Goal: Task Accomplishment & Management: Use online tool/utility

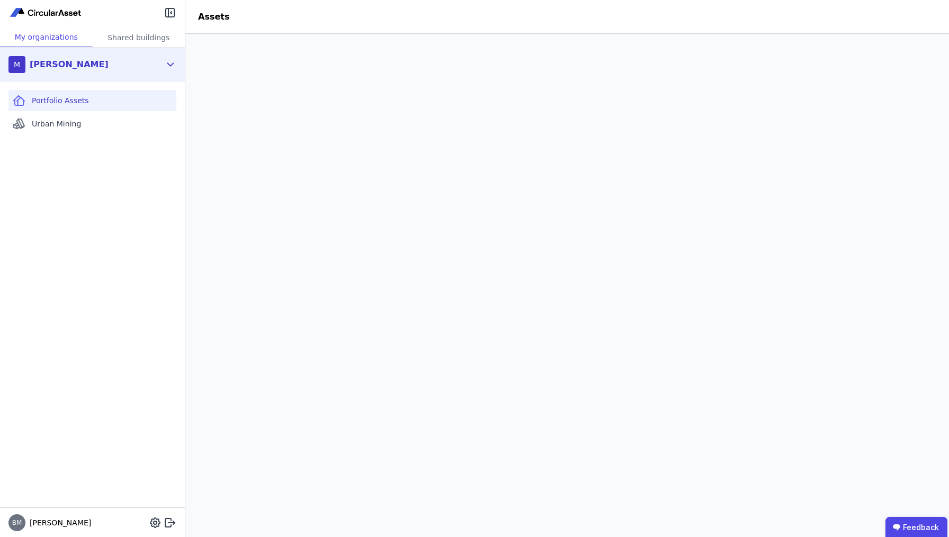
click at [160, 61] on div "M [PERSON_NAME]" at bounding box center [84, 64] width 152 height 21
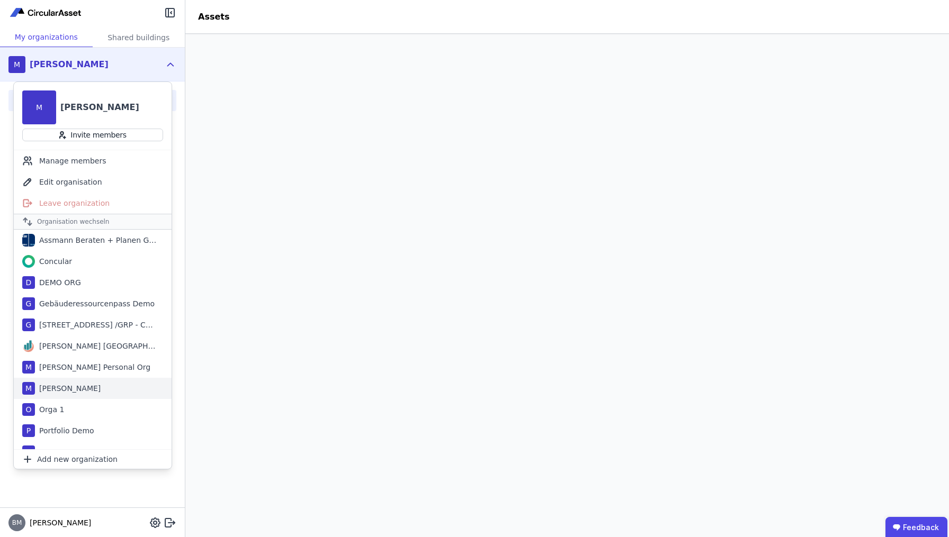
scroll to position [33, 0]
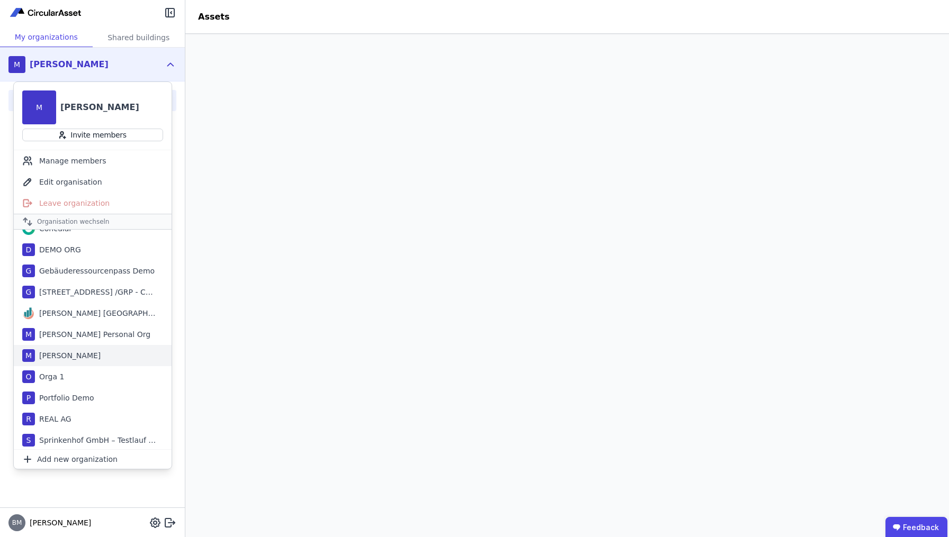
click at [85, 350] on div "M [PERSON_NAME]" at bounding box center [93, 355] width 158 height 21
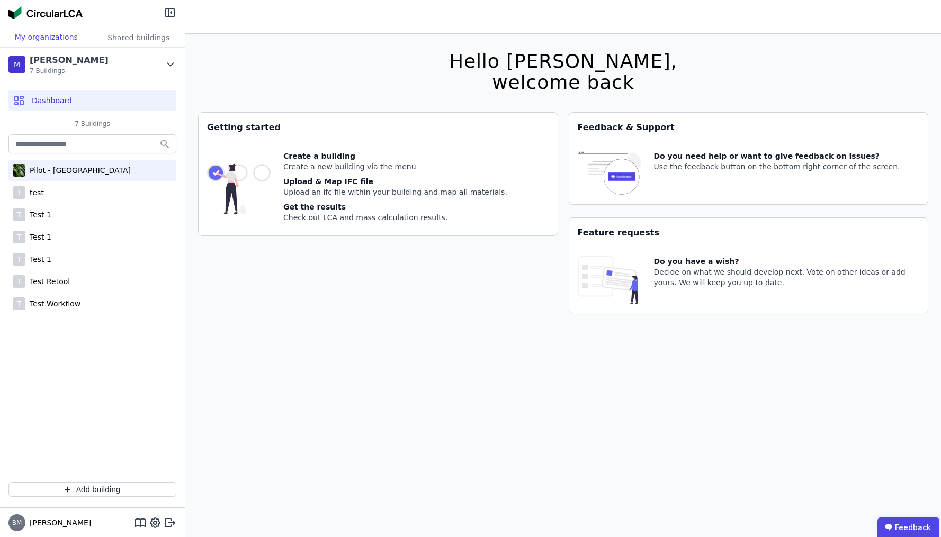
click at [88, 171] on div "Pilot - [GEOGRAPHIC_DATA]" at bounding box center [77, 170] width 105 height 11
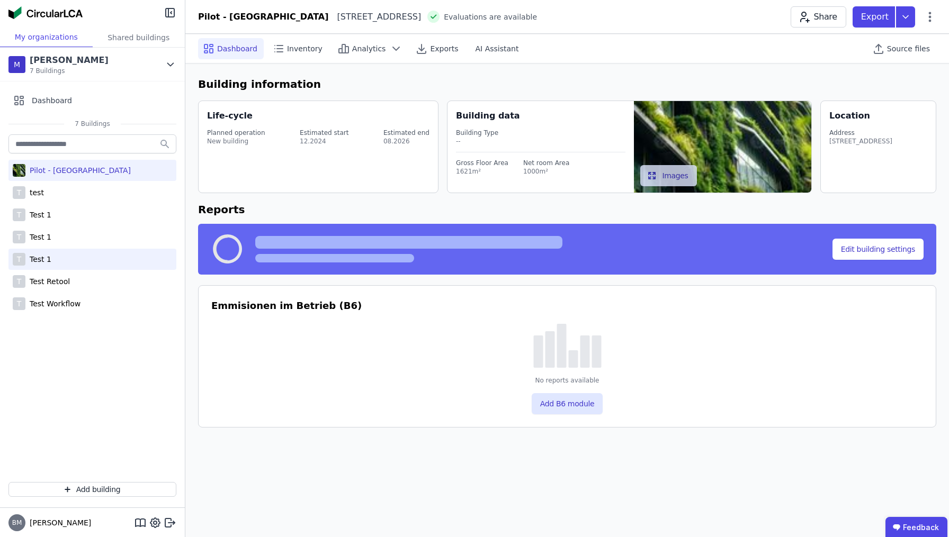
select select "*"
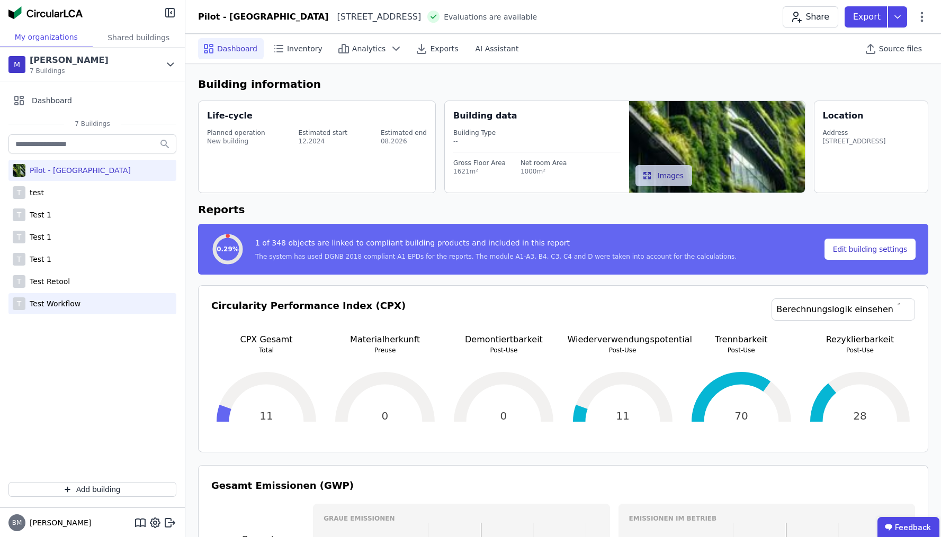
click at [65, 302] on div "Test Workflow" at bounding box center [52, 304] width 55 height 11
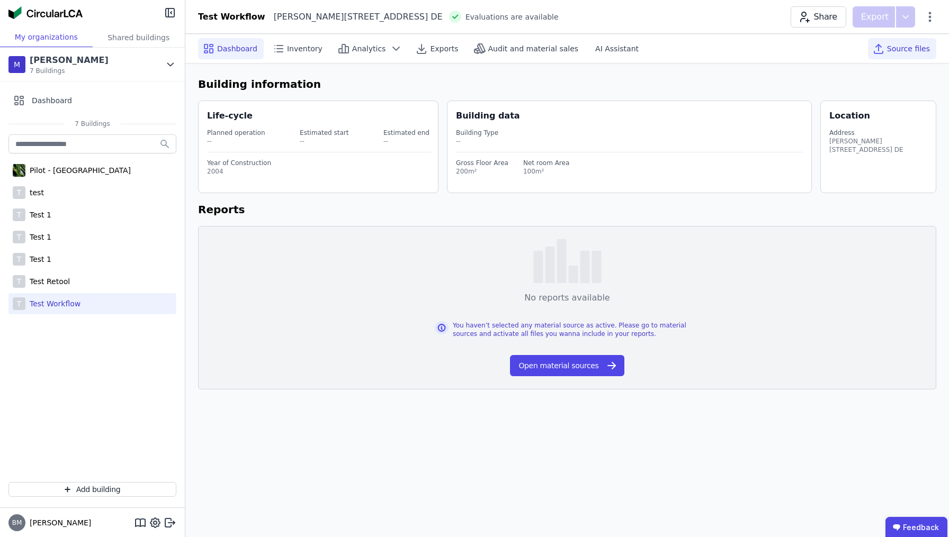
click at [920, 52] on span "Source files" at bounding box center [908, 48] width 43 height 11
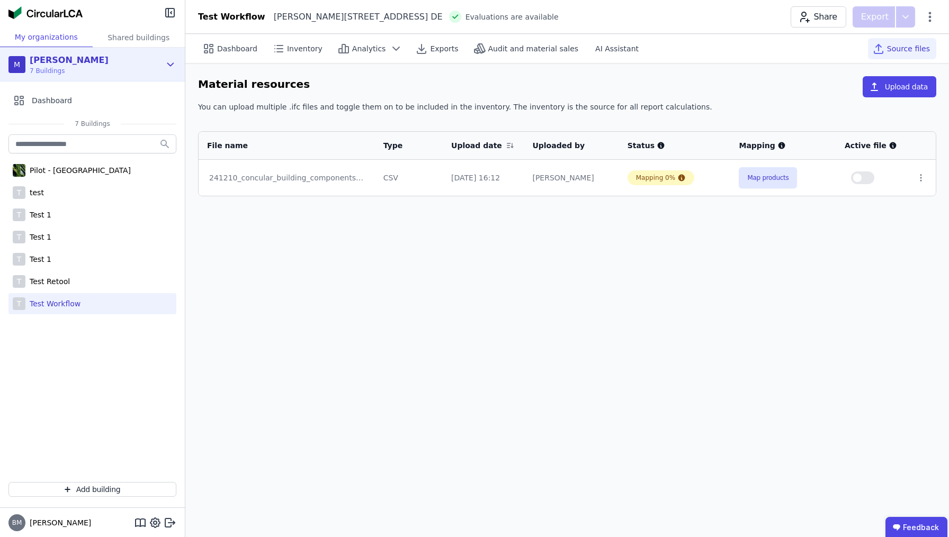
click at [120, 73] on div "[PERSON_NAME] Test 7 Buildings" at bounding box center [84, 64] width 152 height 21
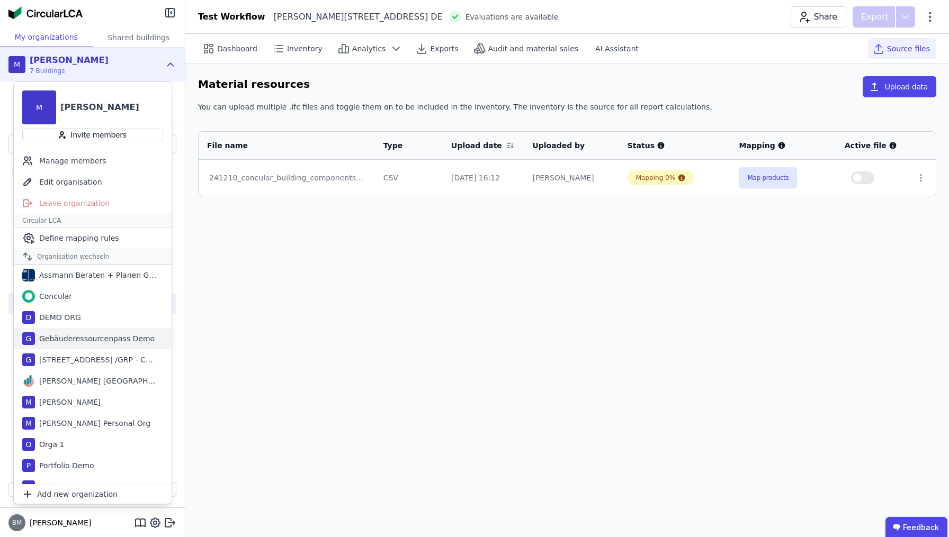
scroll to position [16, 0]
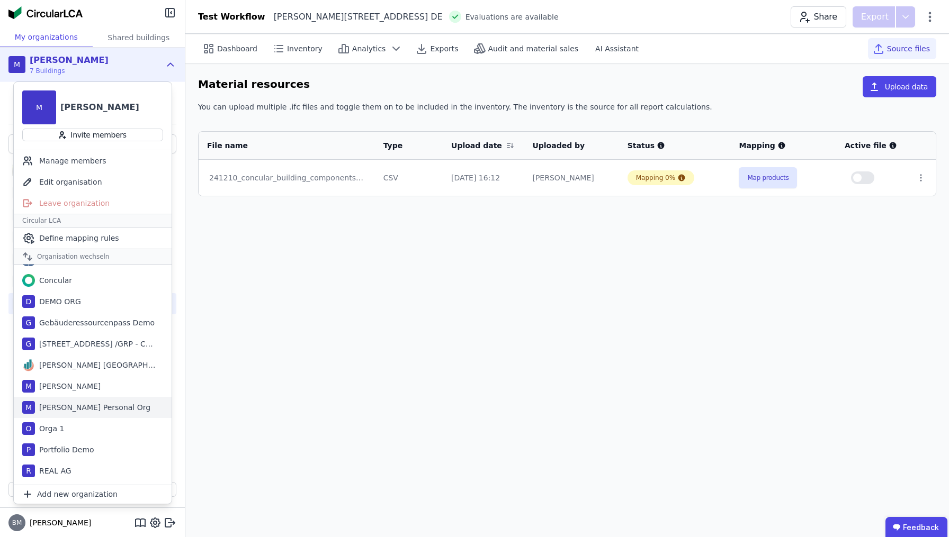
click at [103, 410] on div "[PERSON_NAME] Personal Org" at bounding box center [92, 407] width 115 height 11
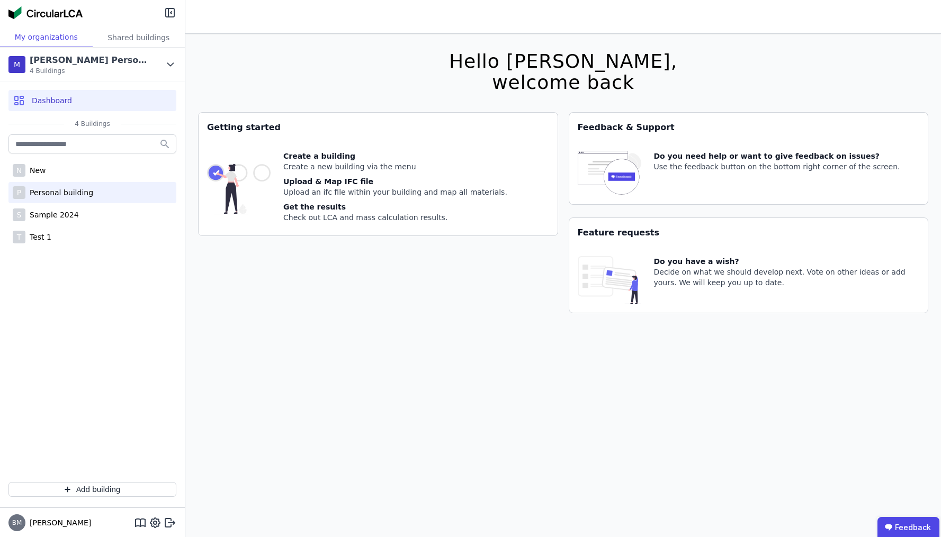
click at [70, 191] on div "Personal building" at bounding box center [59, 192] width 68 height 11
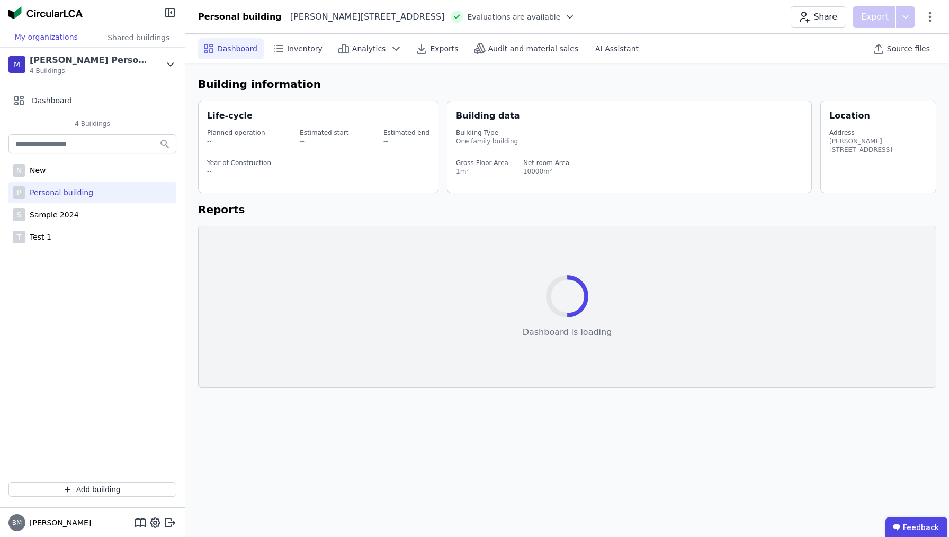
select select "*"
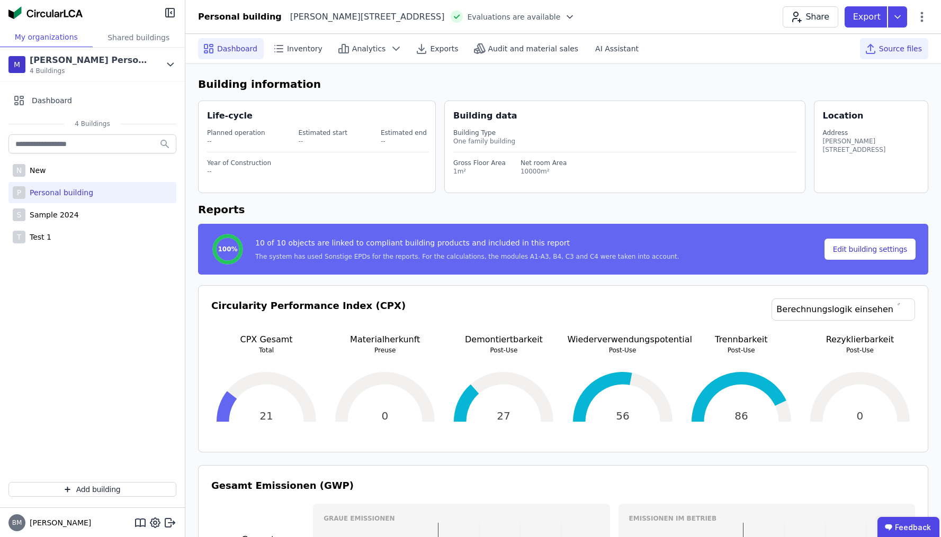
click at [922, 44] on div "Source files" at bounding box center [894, 48] width 68 height 21
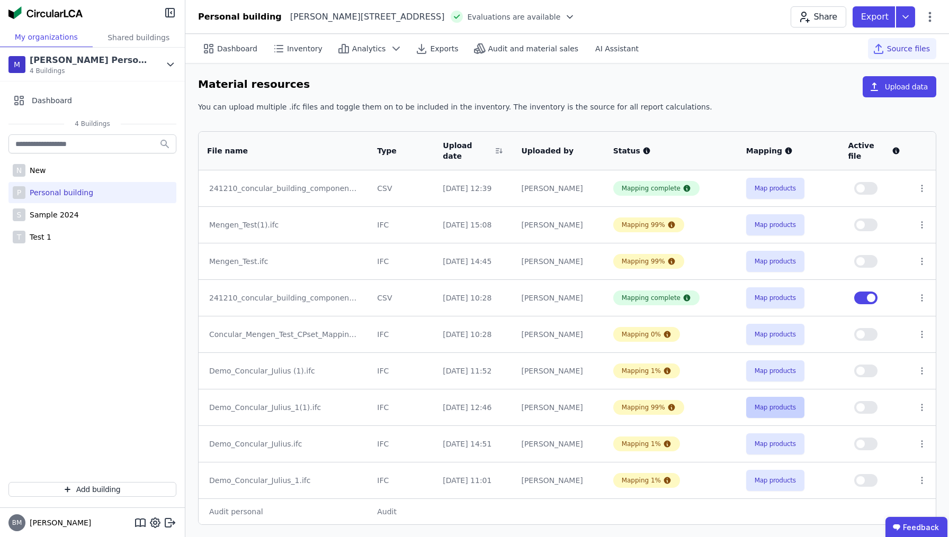
click at [774, 403] on button "Map products" at bounding box center [775, 407] width 58 height 21
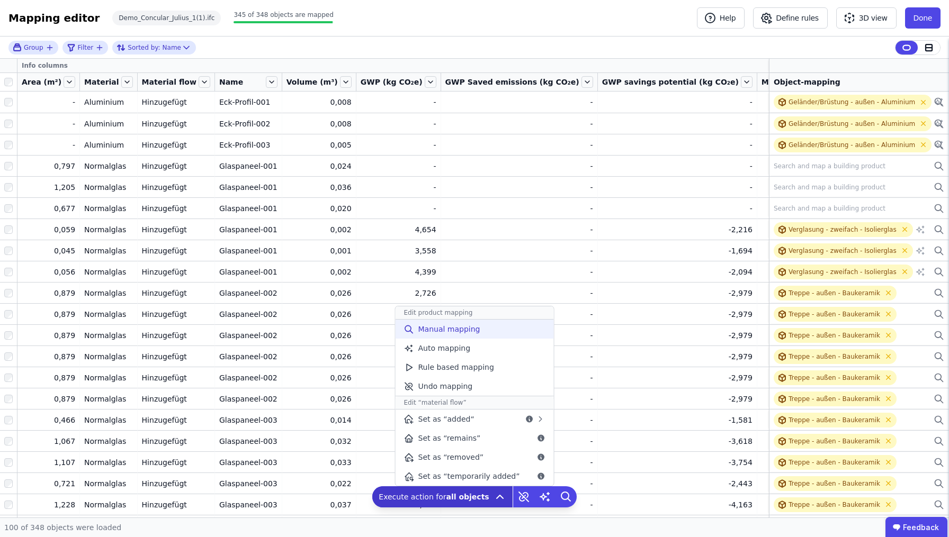
click at [468, 334] on span "Manual mapping" at bounding box center [449, 329] width 62 height 11
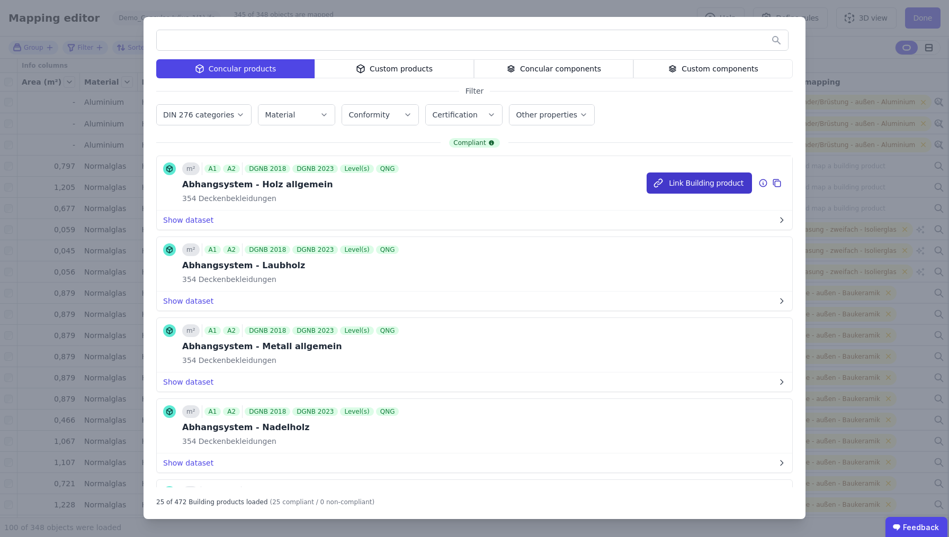
click at [698, 180] on button "Link Building product" at bounding box center [699, 183] width 105 height 21
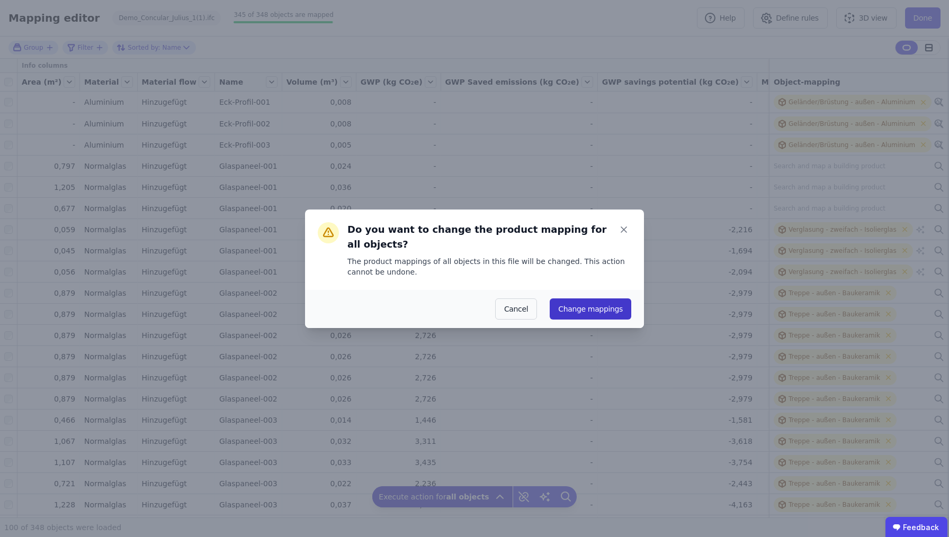
click at [600, 301] on button "Change mappings" at bounding box center [591, 309] width 82 height 21
